Goal: Transaction & Acquisition: Purchase product/service

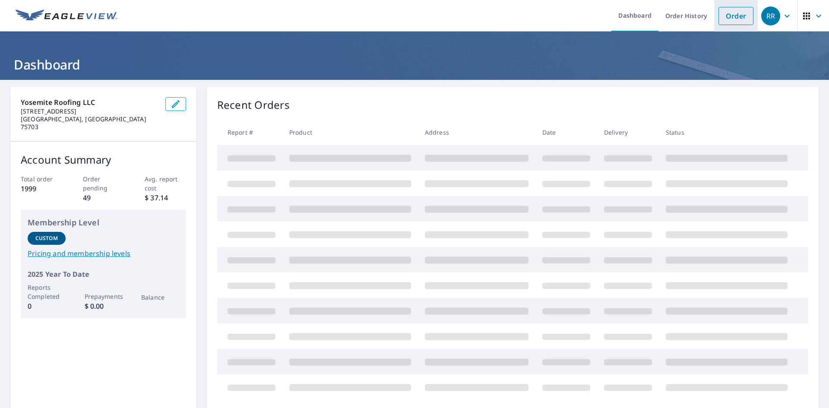
click at [731, 19] on link "Order" at bounding box center [735, 16] width 35 height 18
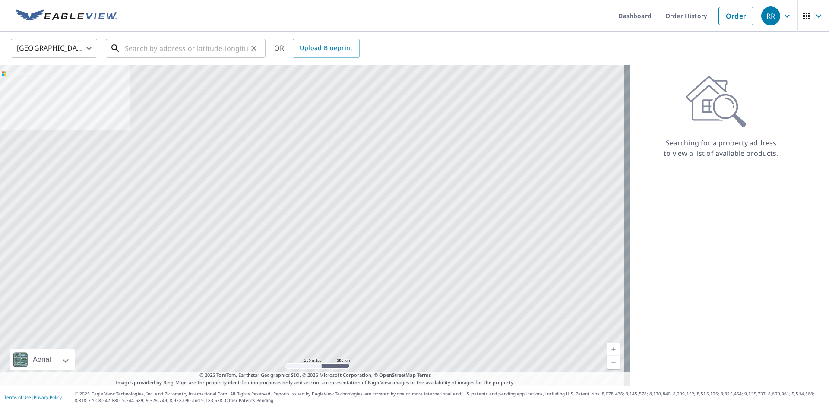
click at [195, 49] on input "text" at bounding box center [186, 48] width 123 height 24
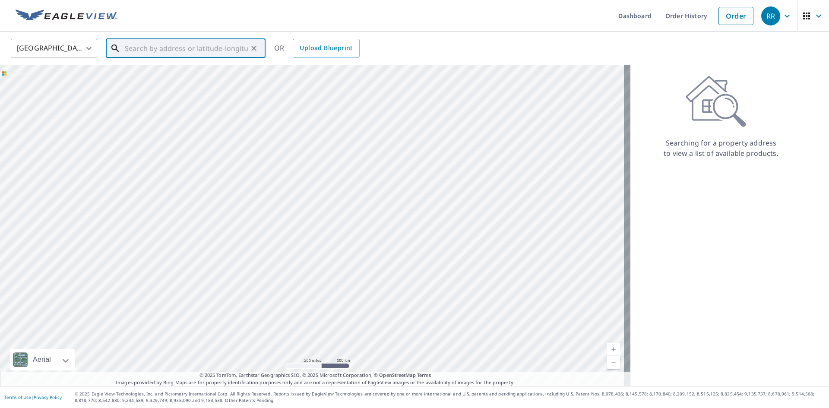
paste input "[STREET_ADDRESS]"
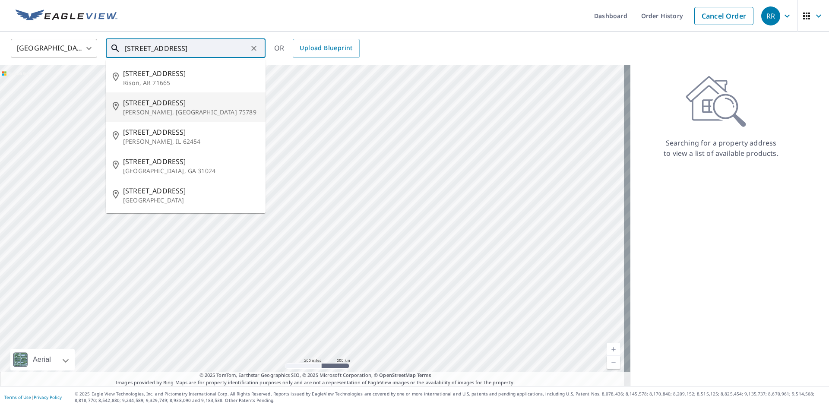
click at [201, 112] on p "[PERSON_NAME], [GEOGRAPHIC_DATA] 75789" at bounding box center [191, 112] width 136 height 9
type input "[STREET_ADDRESS][PERSON_NAME]"
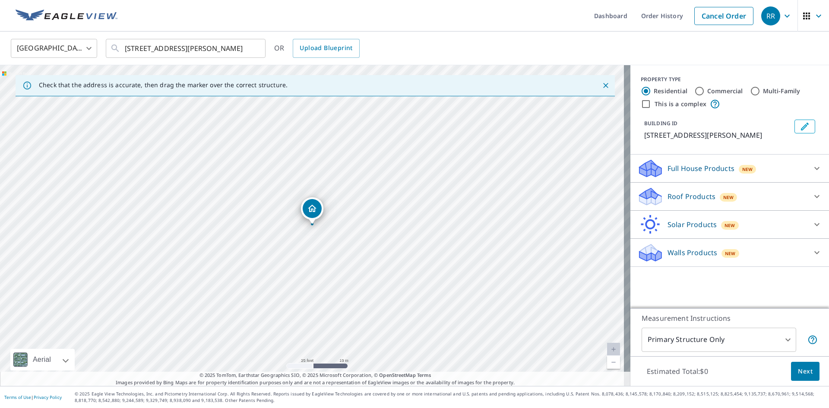
click at [672, 197] on p "Roof Products" at bounding box center [692, 196] width 48 height 10
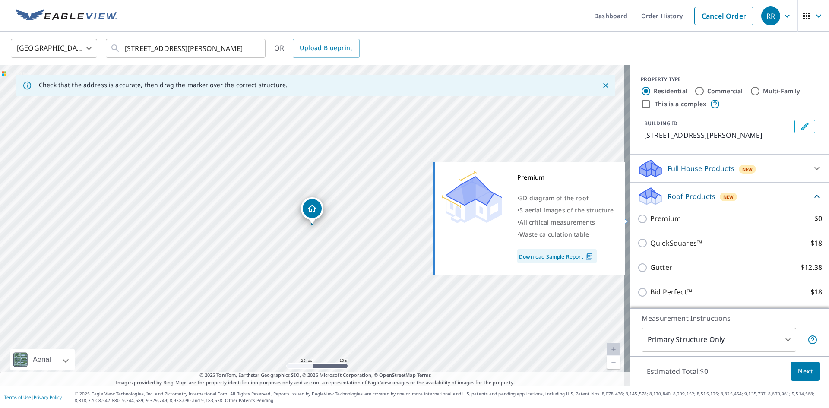
click at [650, 218] on p "Premium" at bounding box center [665, 218] width 31 height 11
click at [649, 218] on input "Premium $0" at bounding box center [643, 219] width 13 height 10
checkbox input "true"
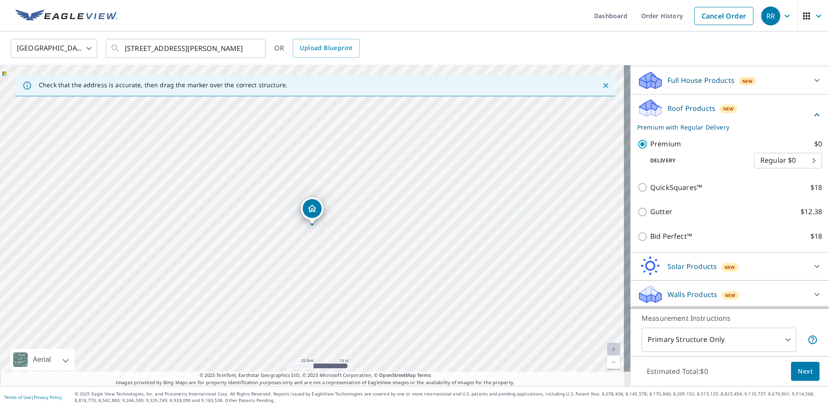
scroll to position [89, 0]
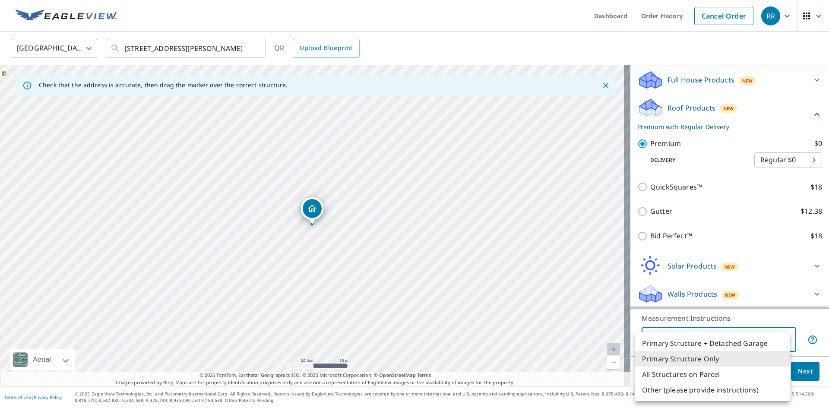
click at [694, 333] on body "RR RR Dashboard Order History Cancel Order RR [GEOGRAPHIC_DATA] [GEOGRAPHIC_DAT…" at bounding box center [414, 204] width 829 height 408
click at [696, 359] on li "Primary Structure Only" at bounding box center [712, 359] width 155 height 16
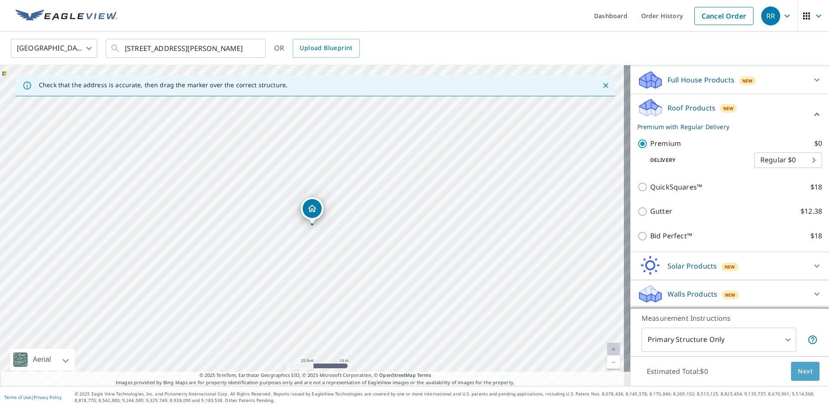
click at [791, 370] on button "Next" at bounding box center [805, 371] width 28 height 19
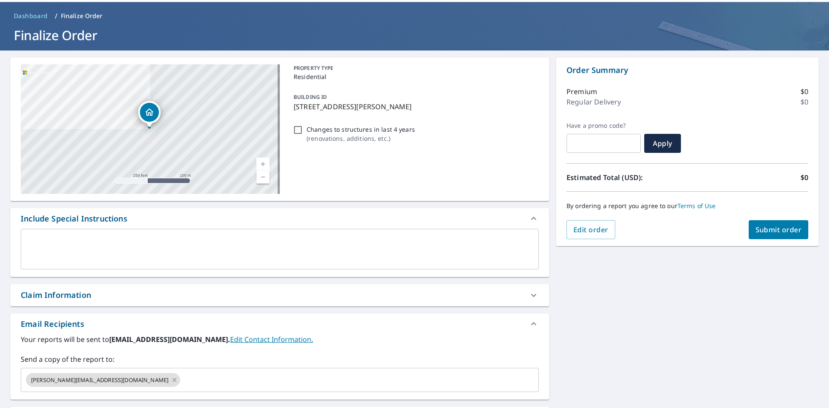
scroll to position [86, 0]
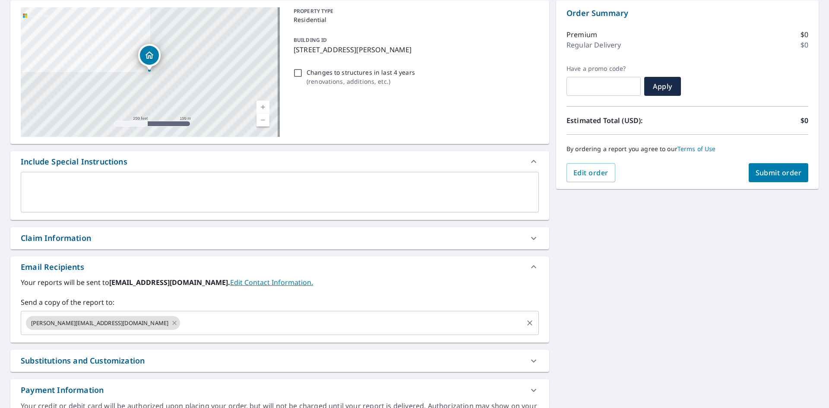
click at [198, 321] on input "text" at bounding box center [351, 323] width 341 height 16
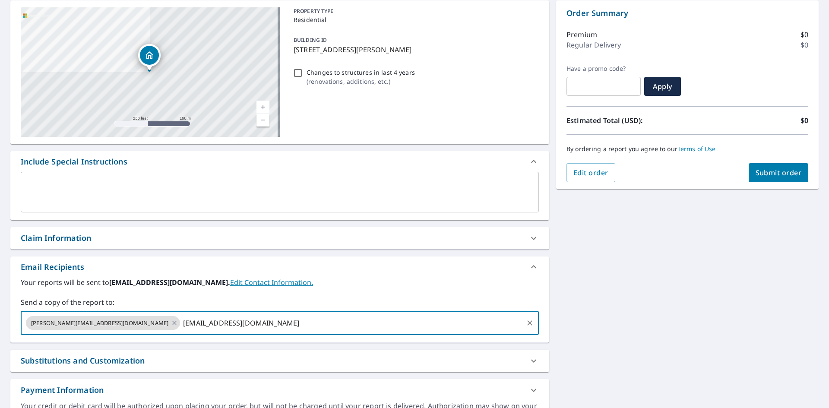
type input "[EMAIL_ADDRESS][DOMAIN_NAME]"
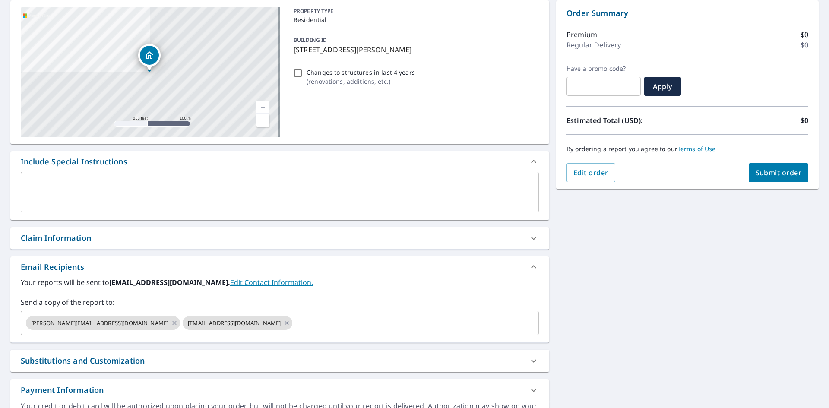
click at [279, 299] on label "Send a copy of the report to:" at bounding box center [280, 302] width 518 height 10
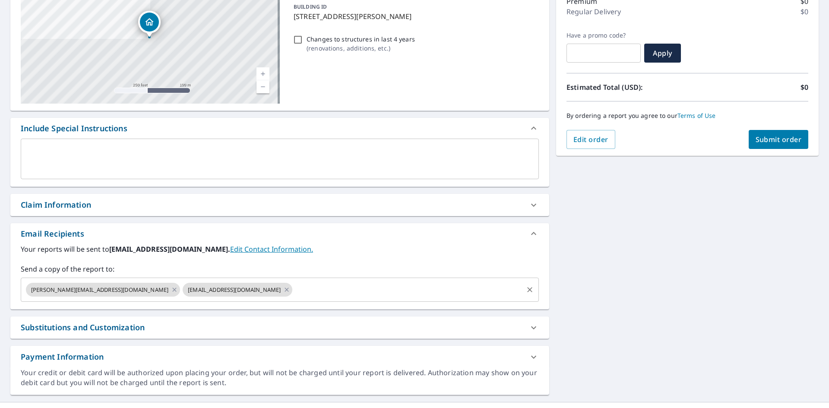
scroll to position [136, 0]
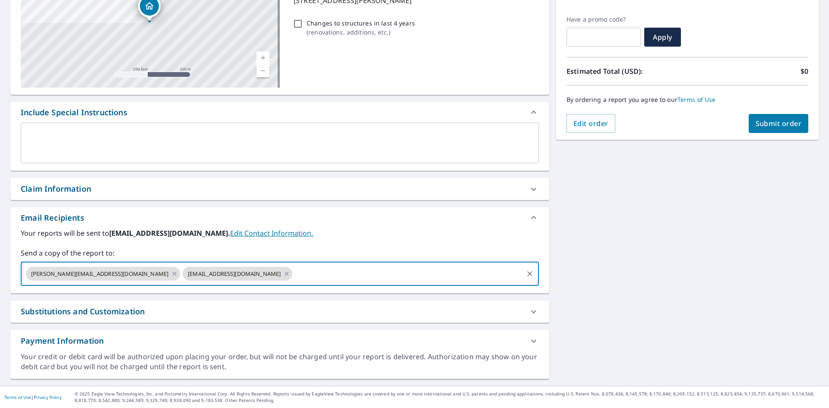
click at [294, 274] on input "text" at bounding box center [408, 274] width 228 height 16
type input "[EMAIL_ADDRESS][DOMAIN_NAME]"
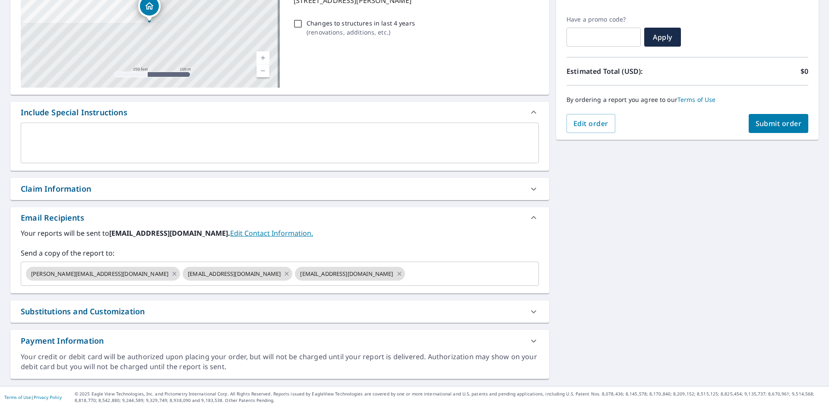
click at [358, 245] on div "Your reports will be sent to [PERSON_NAME][EMAIL_ADDRESS][DOMAIN_NAME]. Edit Co…" at bounding box center [280, 257] width 518 height 58
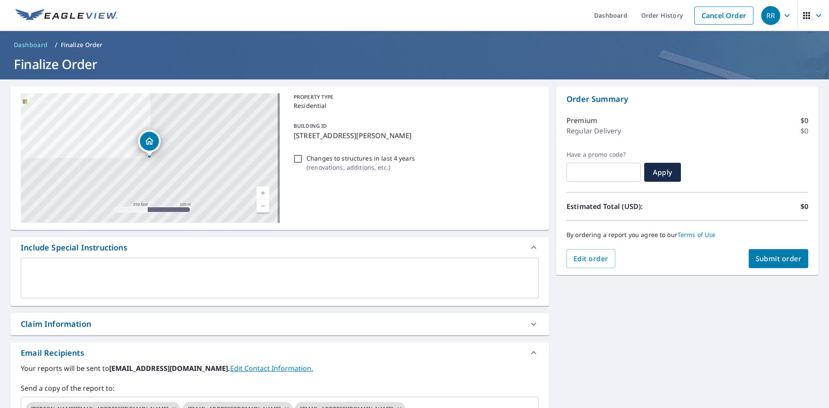
scroll to position [0, 0]
click at [758, 258] on span "Submit order" at bounding box center [779, 258] width 46 height 9
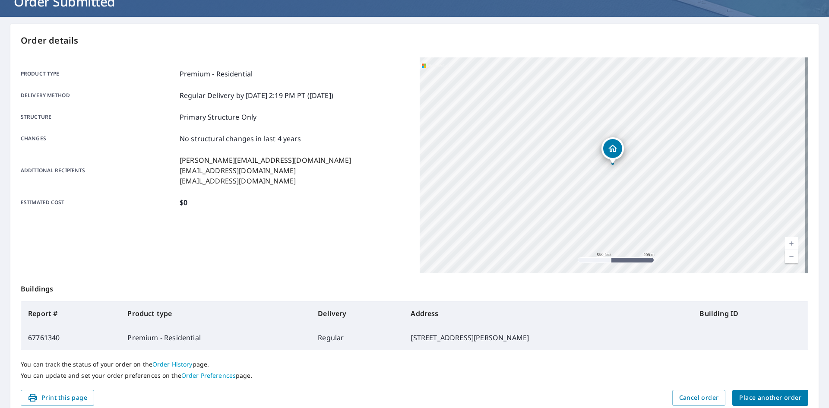
scroll to position [86, 0]
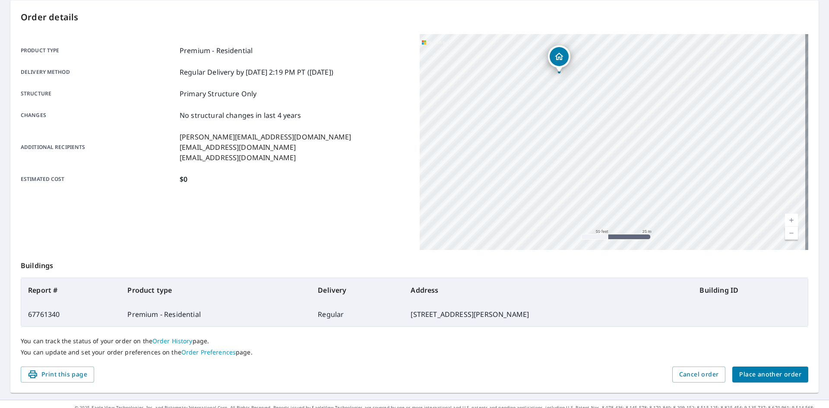
drag, startPoint x: 579, startPoint y: 84, endPoint x: 599, endPoint y: 204, distance: 121.3
click at [613, 269] on div "Order details Product type Premium - Residential Delivery method Regular Delive…" at bounding box center [414, 196] width 808 height 392
drag, startPoint x: 564, startPoint y: 109, endPoint x: 623, endPoint y: 274, distance: 174.9
click at [620, 270] on div "Order details Product type Premium - Residential Delivery method Regular Delive…" at bounding box center [414, 196] width 808 height 392
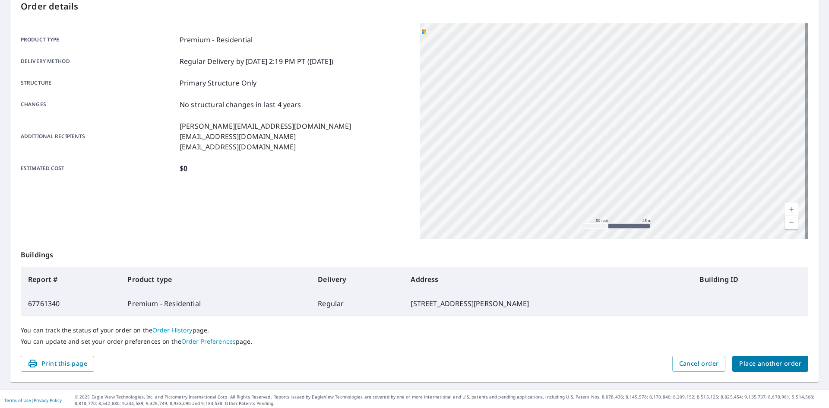
scroll to position [100, 0]
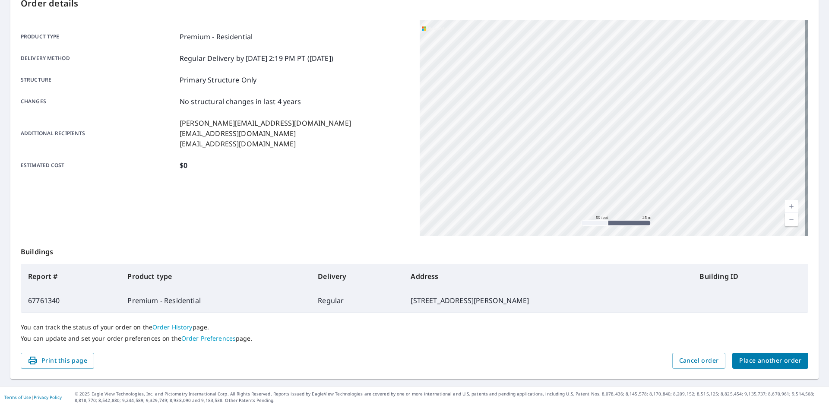
click at [770, 366] on span "Place another order" at bounding box center [770, 360] width 62 height 11
